Goal: Information Seeking & Learning: Learn about a topic

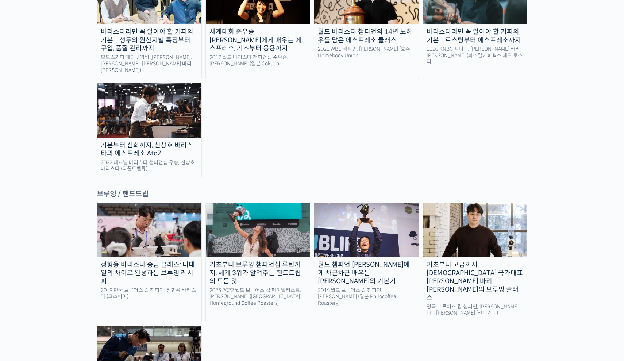
scroll to position [1152, 0]
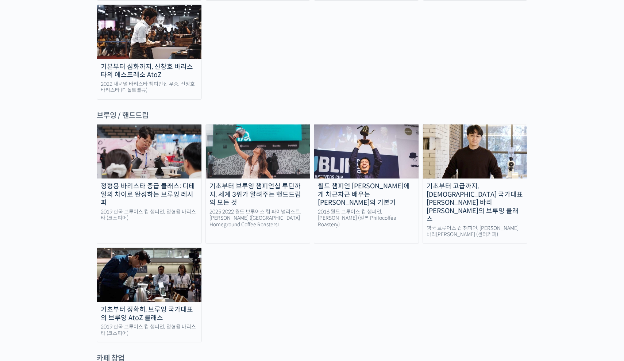
click at [452, 182] on div "기초부터 고급까지, [DEMOGRAPHIC_DATA] 국가대표 [PERSON_NAME] 바리[PERSON_NAME]의 브루잉 클래스" at bounding box center [475, 202] width 104 height 41
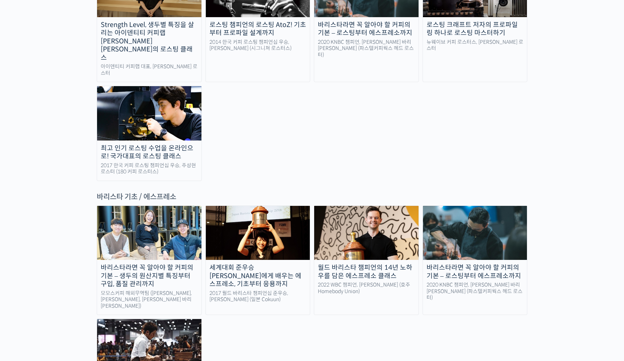
scroll to position [647, 0]
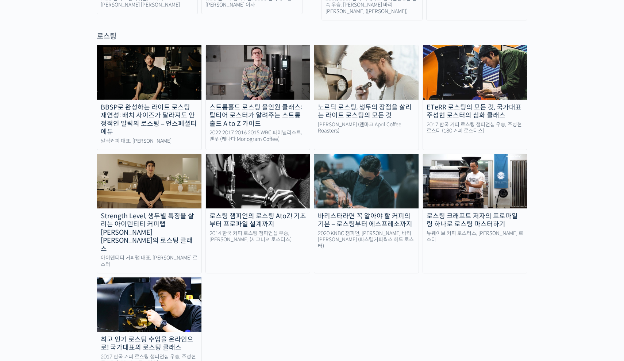
click at [380, 170] on img at bounding box center [366, 181] width 104 height 54
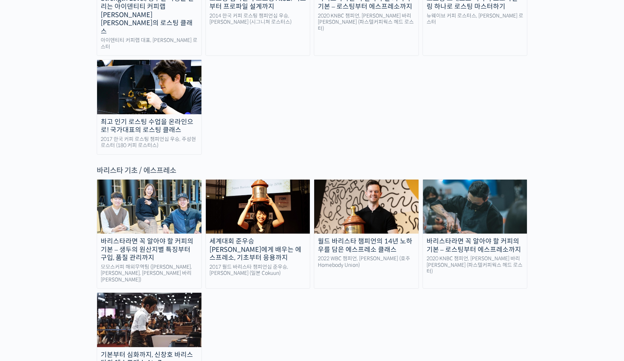
scroll to position [1003, 0]
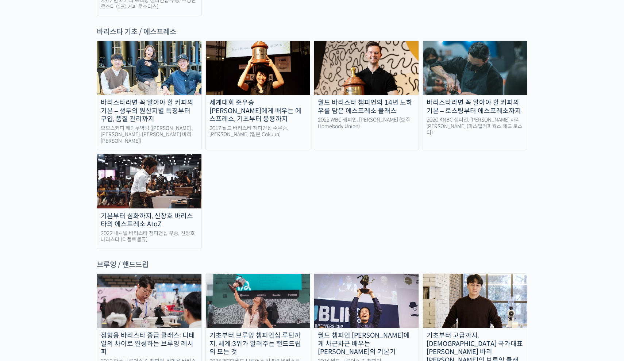
click at [465, 274] on img at bounding box center [475, 301] width 104 height 54
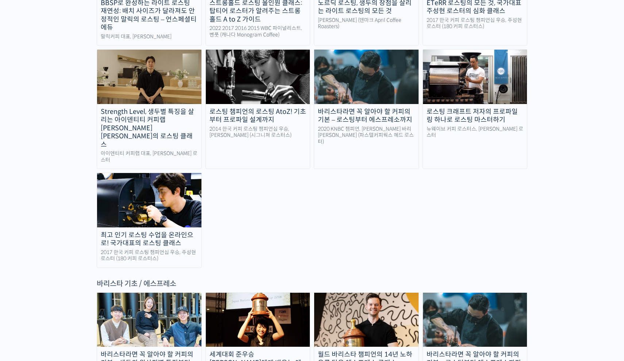
scroll to position [833, 0]
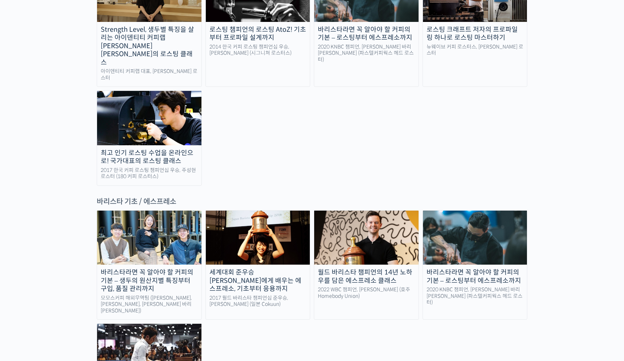
click at [501, 210] on img at bounding box center [475, 237] width 104 height 54
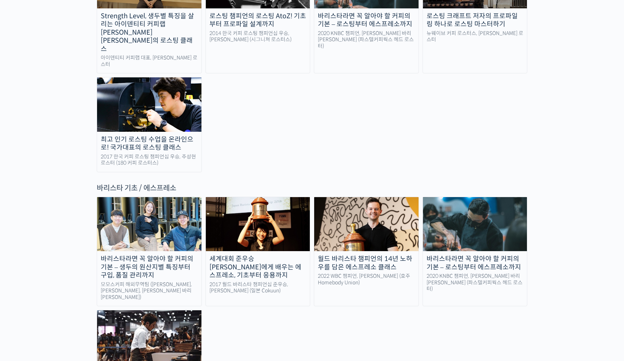
scroll to position [847, 0]
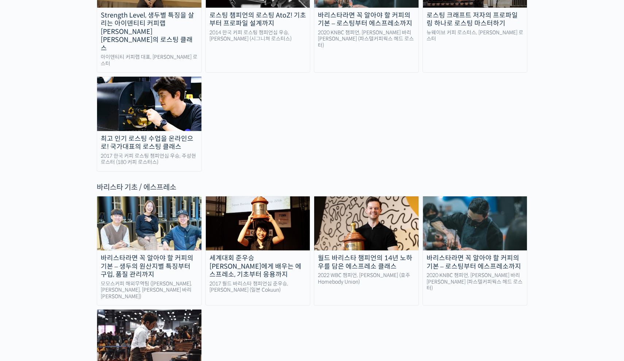
click at [278, 196] on img at bounding box center [258, 223] width 104 height 54
click at [147, 254] on div "바리스타라면 꼭 알아야 할 커피의 기본 – 생두의 원산지별 특징부터 구입, 품질 관리까지" at bounding box center [149, 266] width 104 height 25
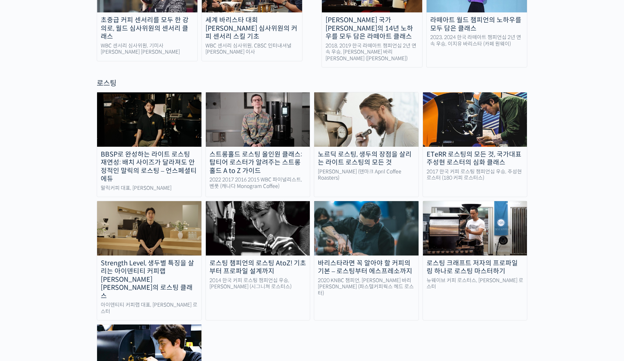
scroll to position [592, 0]
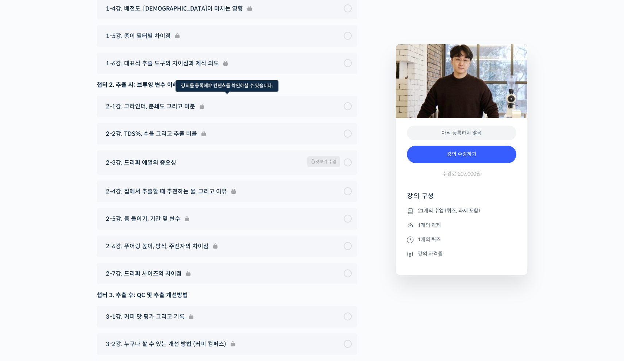
scroll to position [3669, 0]
click at [320, 155] on span "맛보기 수업" at bounding box center [323, 160] width 33 height 11
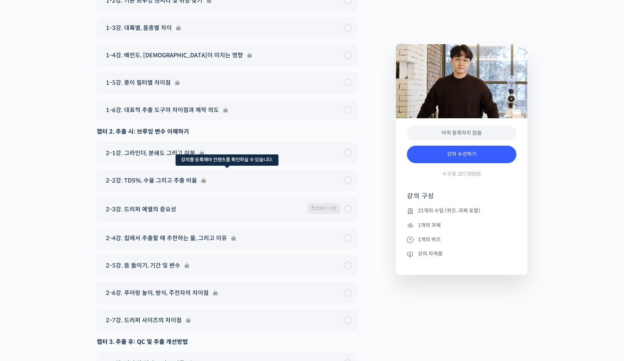
scroll to position [3622, 0]
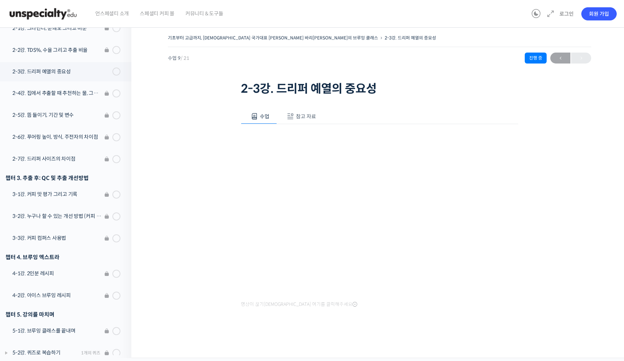
scroll to position [295, 0]
click at [308, 115] on span "참고 자료" at bounding box center [306, 116] width 20 height 7
click at [318, 136] on p "PPT 수업 자료 (클릭하시면 새 창에서 열립니다)" at bounding box center [379, 141] width 277 height 10
click at [321, 143] on link "PPT 수업 자료 (클릭하시면 새 창에서 열립니다)" at bounding box center [299, 141] width 116 height 8
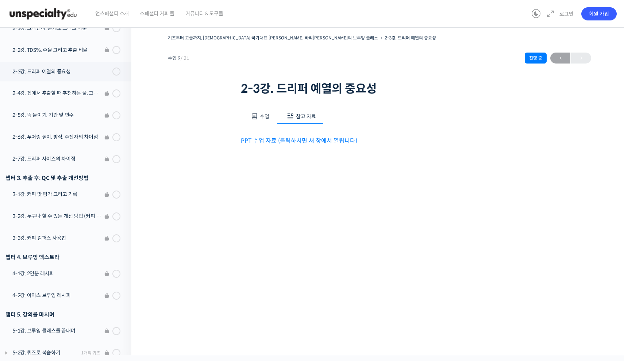
scroll to position [0, 0]
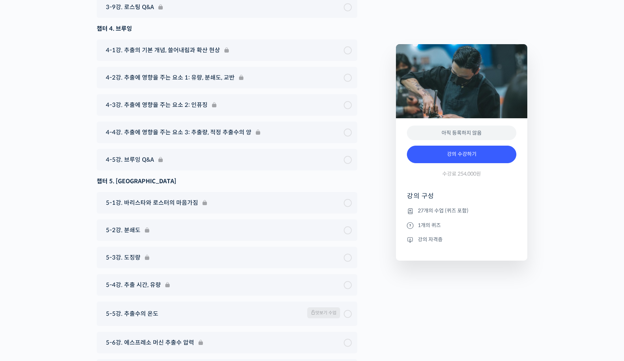
scroll to position [3398, 0]
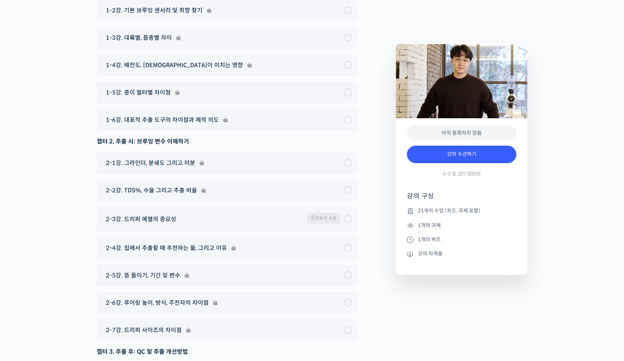
scroll to position [3604, 0]
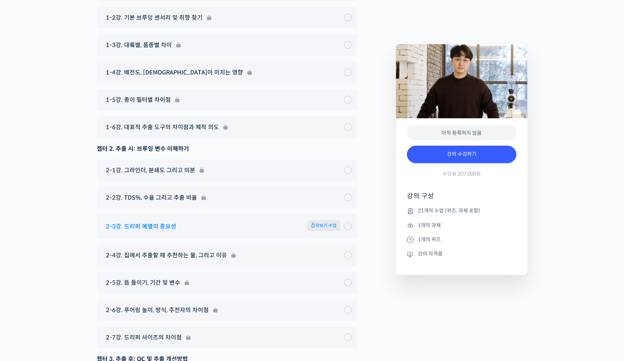
click at [315, 220] on span "맛보기 수업" at bounding box center [323, 226] width 33 height 13
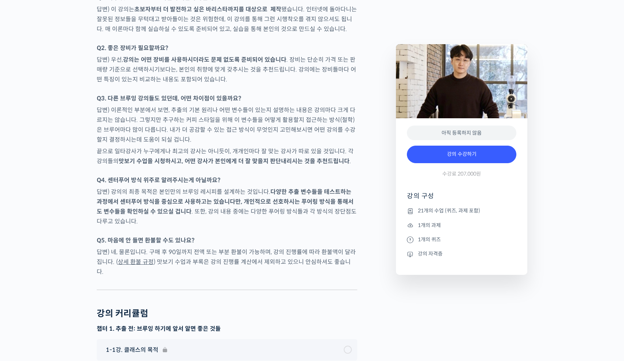
scroll to position [3244, 0]
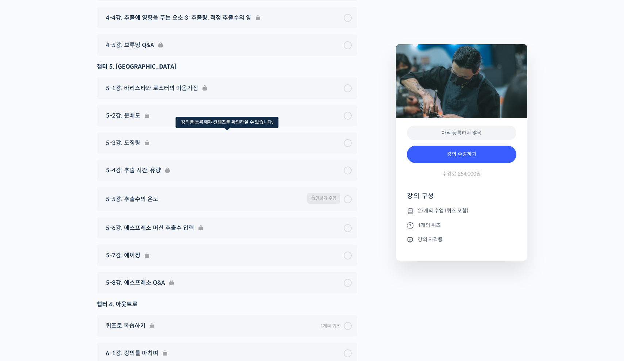
scroll to position [3550, 0]
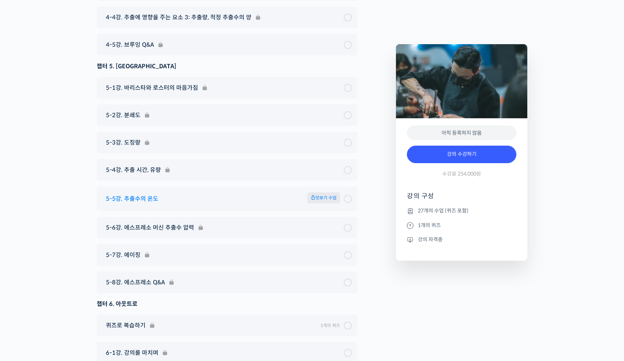
click at [318, 192] on span "맛보기 수업" at bounding box center [323, 197] width 33 height 11
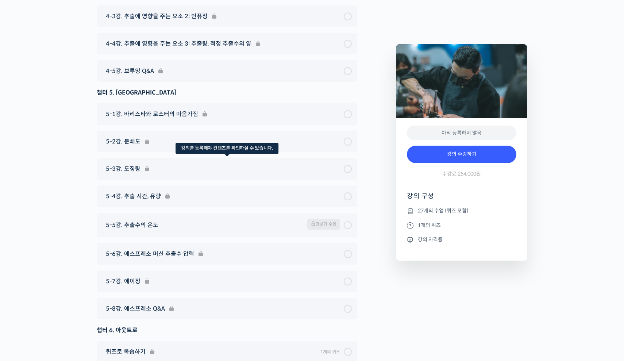
scroll to position [3503, 0]
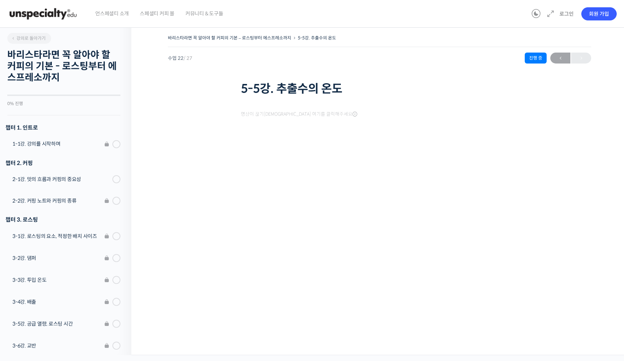
scroll to position [440, 0]
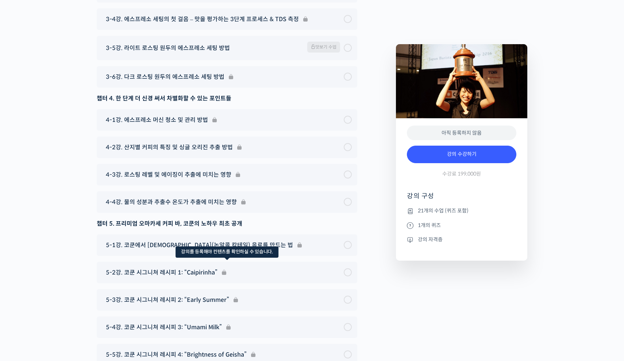
scroll to position [3293, 0]
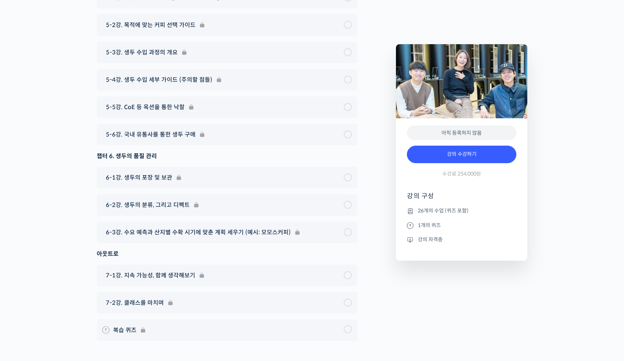
scroll to position [4108, 0]
